Goal: Task Accomplishment & Management: Manage account settings

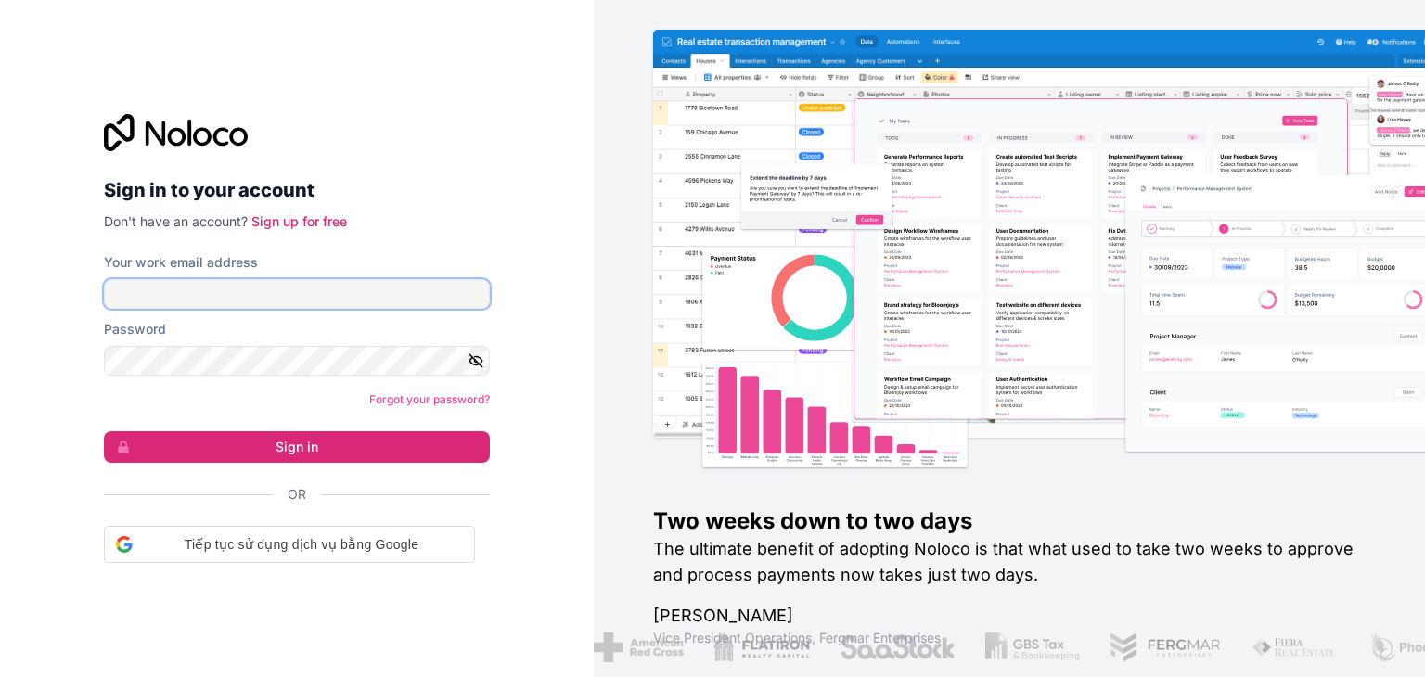
click at [390, 295] on input "Your work email address" at bounding box center [297, 294] width 386 height 30
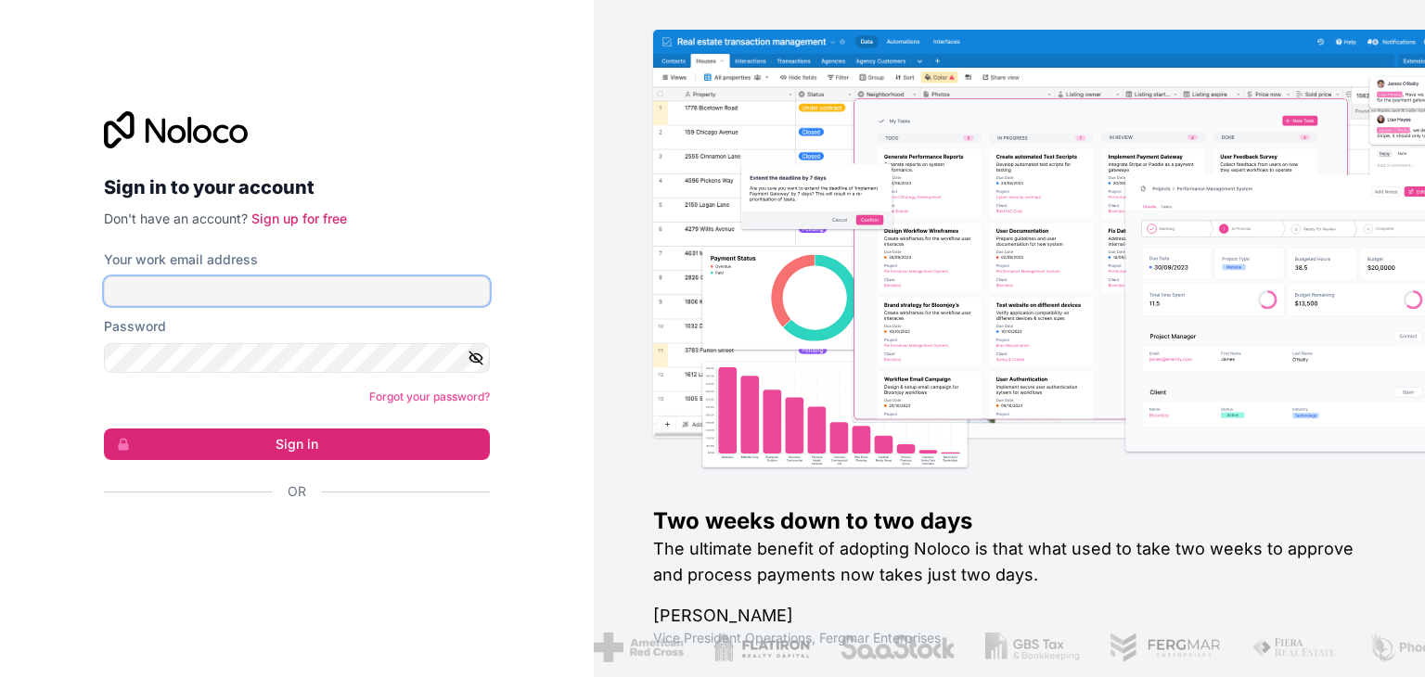
paste input "[EMAIL_ADDRESS][DOMAIN_NAME]"
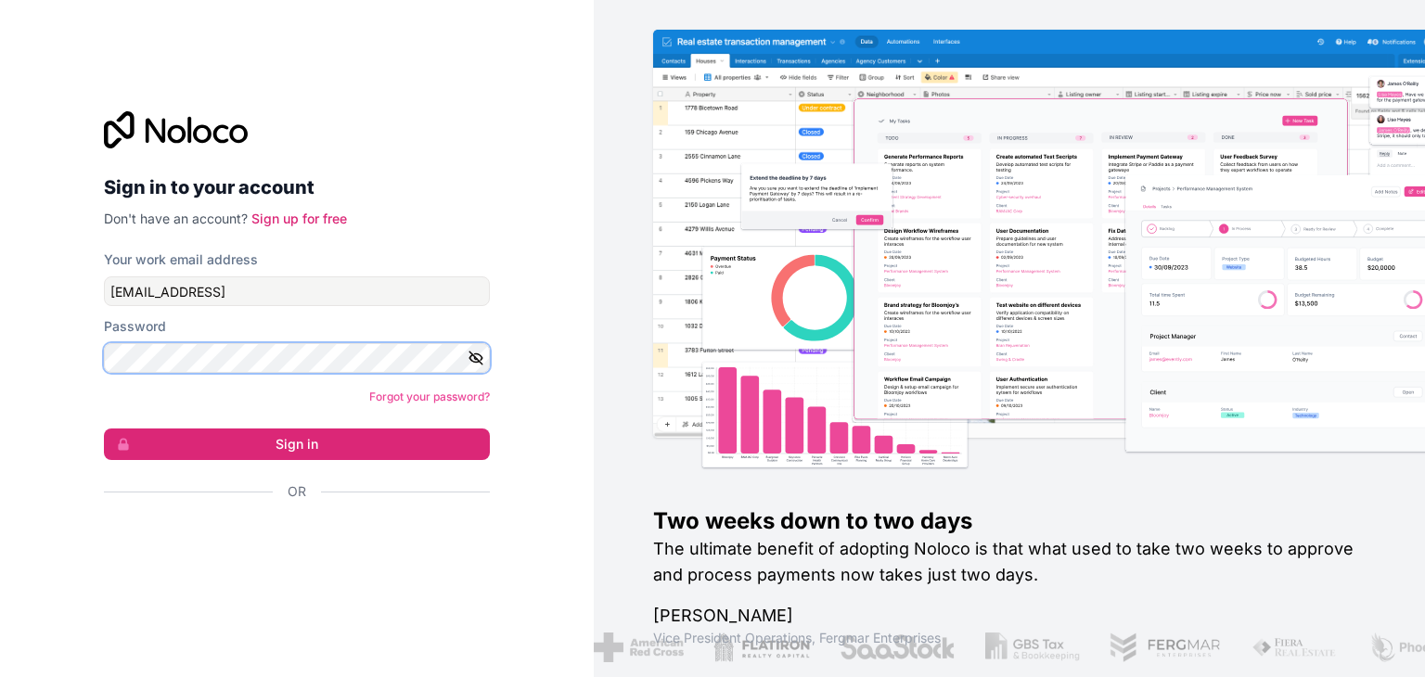
click at [104, 429] on button "Sign in" at bounding box center [297, 445] width 386 height 32
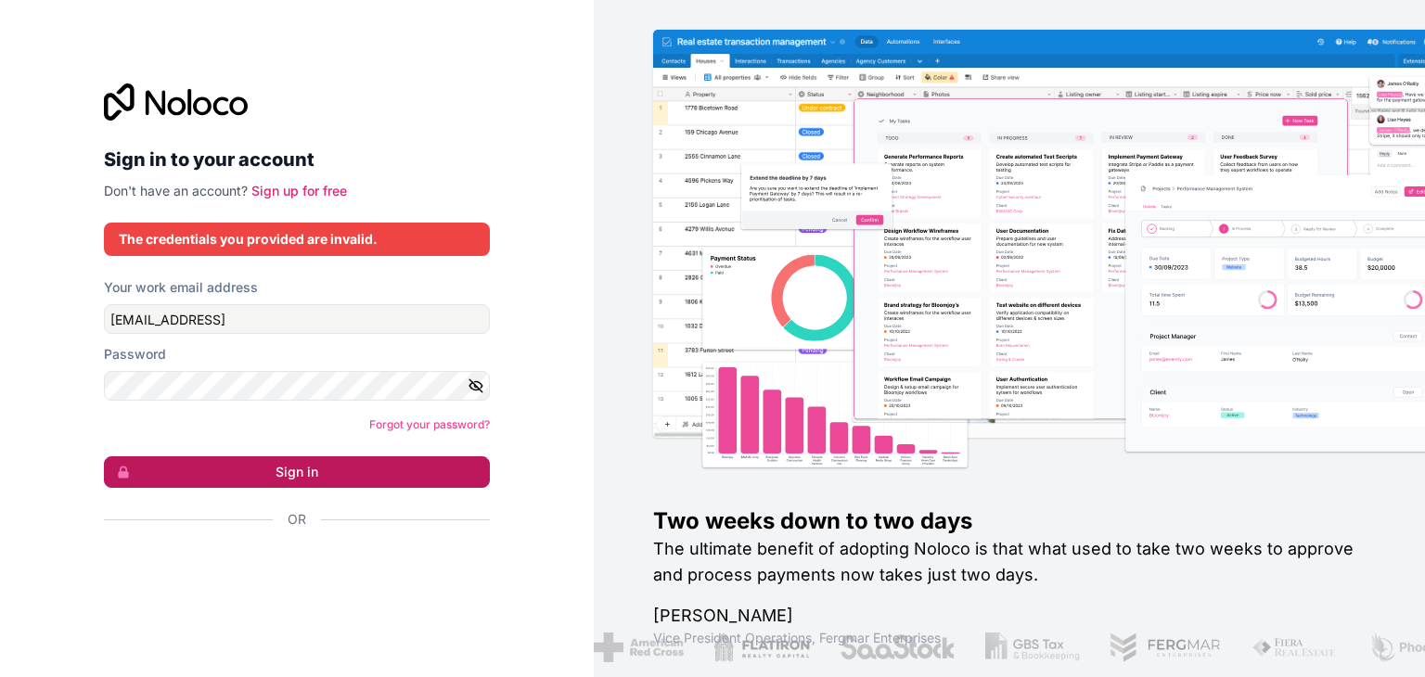
click at [332, 472] on button "Sign in" at bounding box center [297, 472] width 386 height 32
click at [339, 463] on button "Sign in" at bounding box center [297, 472] width 386 height 32
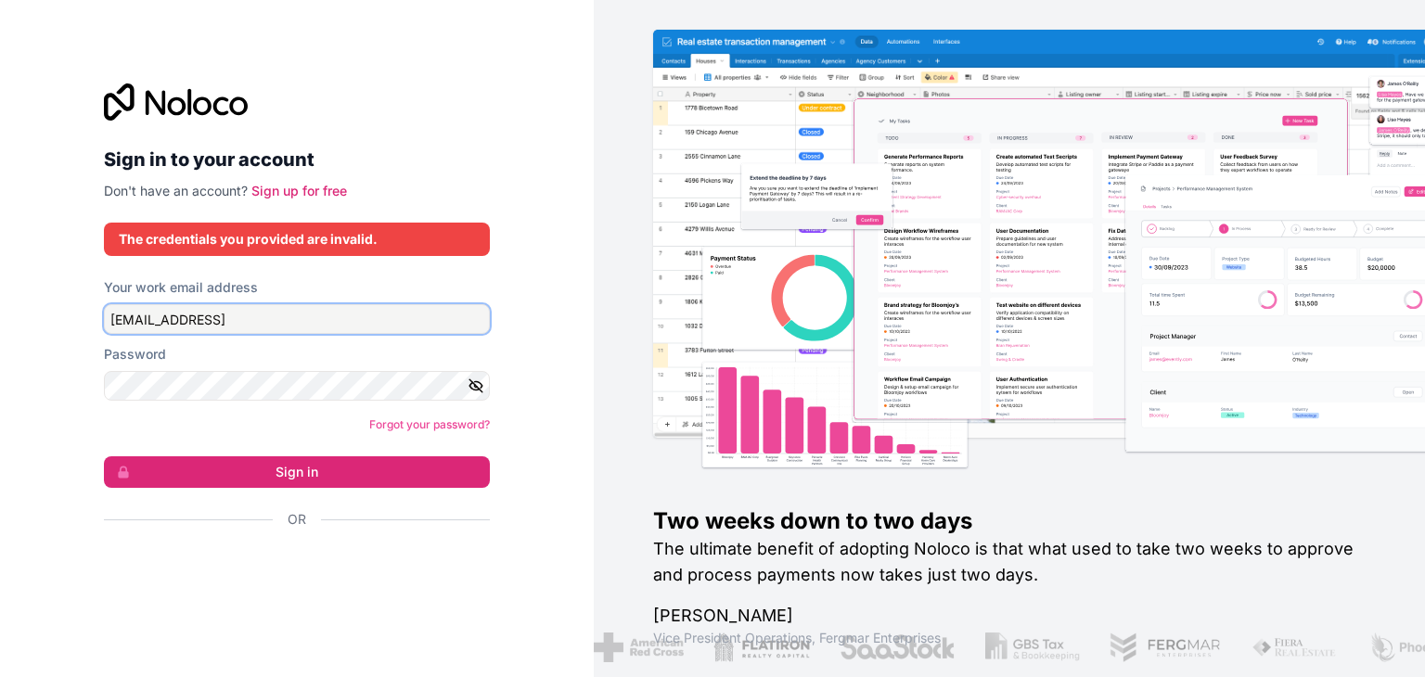
click at [435, 327] on input "[EMAIL_ADDRESS]" at bounding box center [297, 319] width 386 height 30
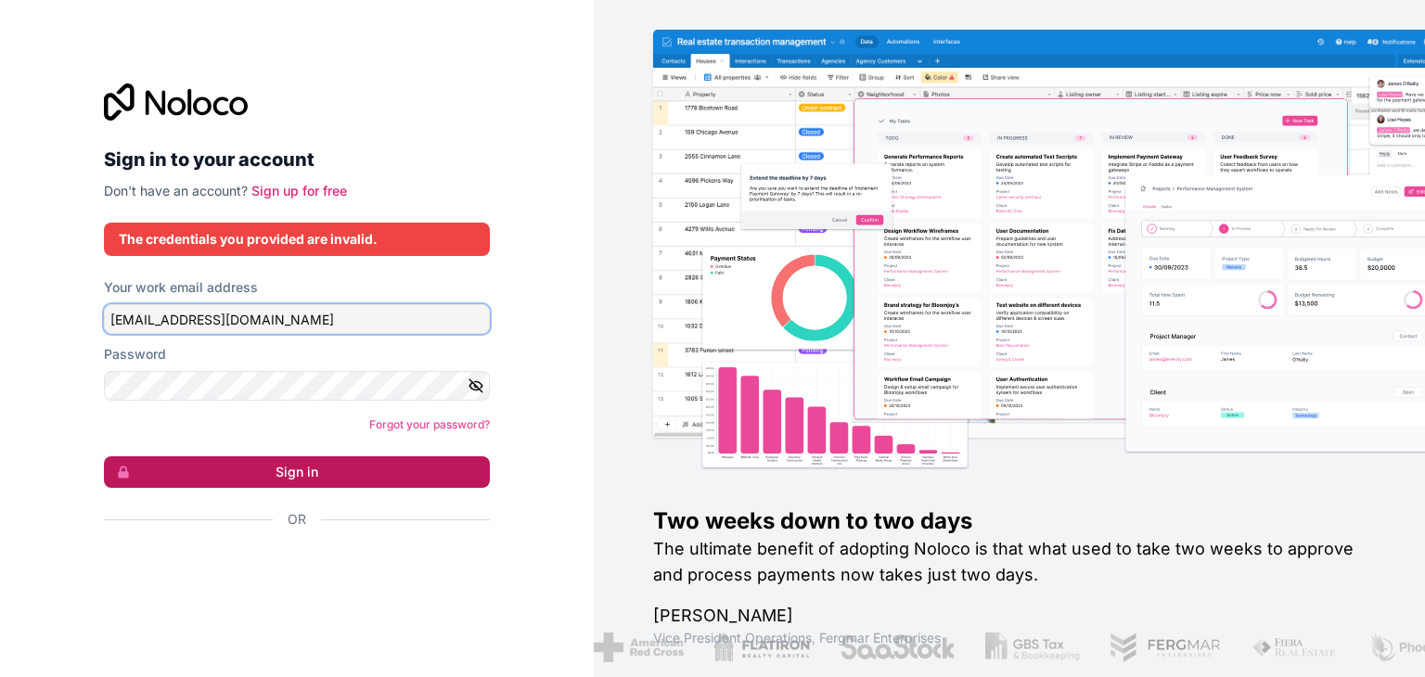
type input "[EMAIL_ADDRESS][DOMAIN_NAME]"
click at [377, 476] on button "Sign in" at bounding box center [297, 472] width 386 height 32
